Goal: Find specific page/section: Find specific page/section

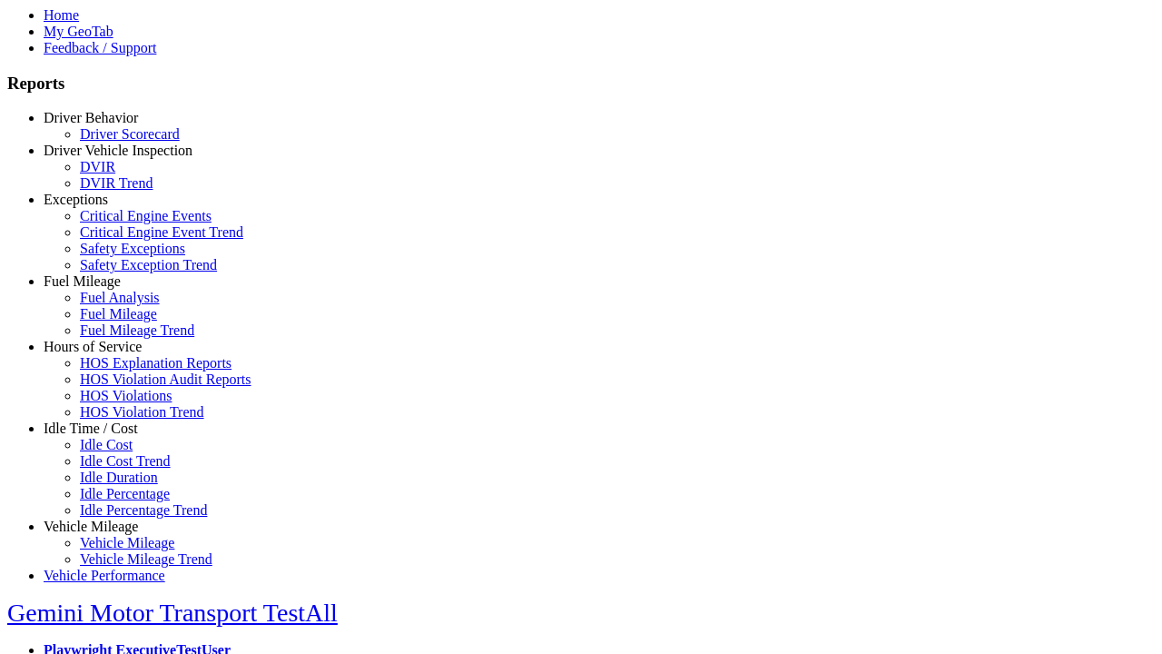
click at [104, 207] on link "Exceptions" at bounding box center [76, 199] width 64 height 15
click at [118, 223] on link "Critical Engine Events" at bounding box center [146, 215] width 132 height 15
select select "**********"
type input "**********"
